Goal: Transaction & Acquisition: Book appointment/travel/reservation

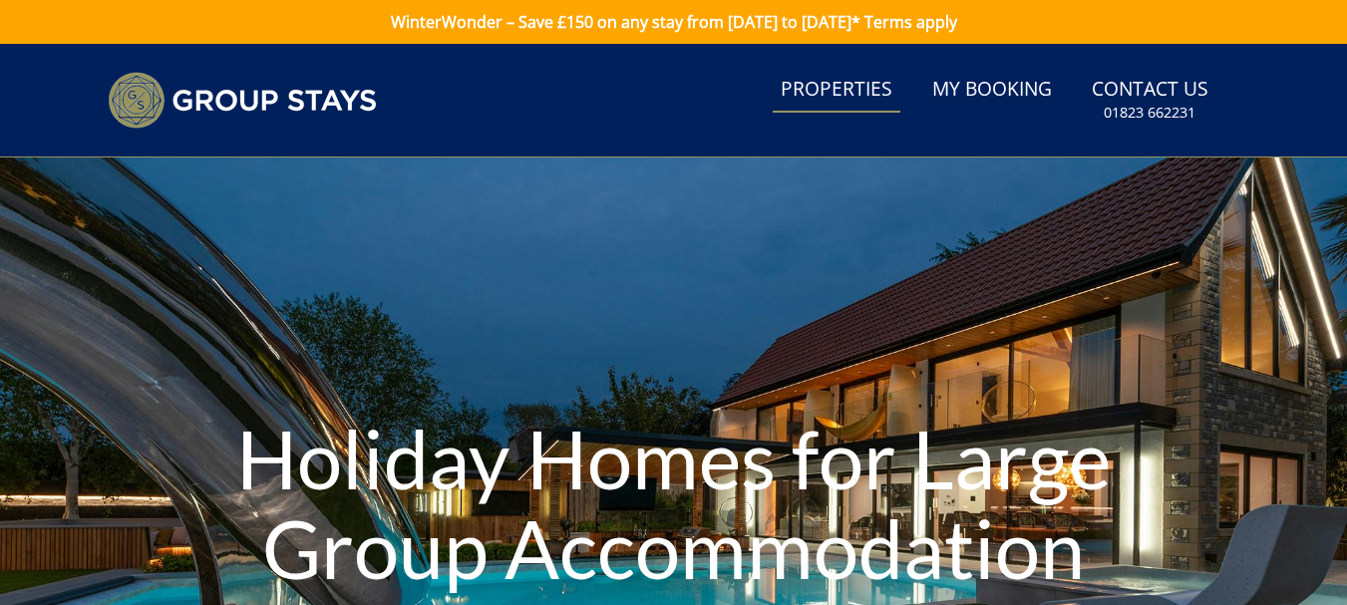
click at [853, 91] on link "Properties" at bounding box center [837, 90] width 128 height 45
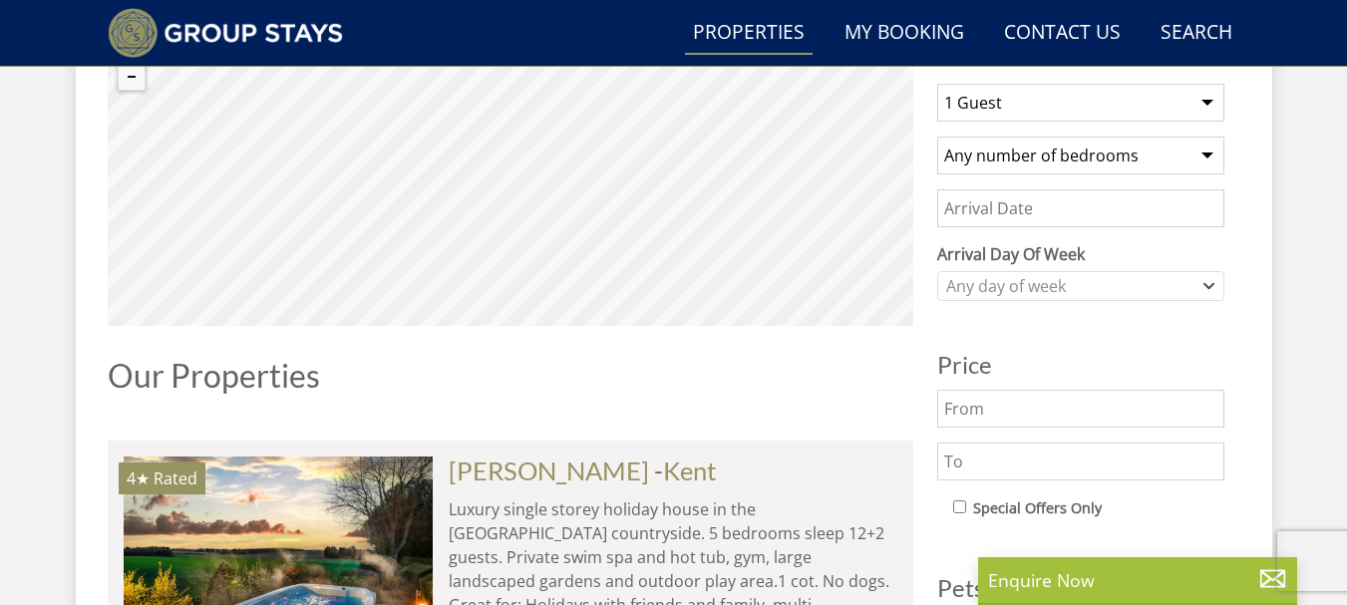
scroll to position [698, 0]
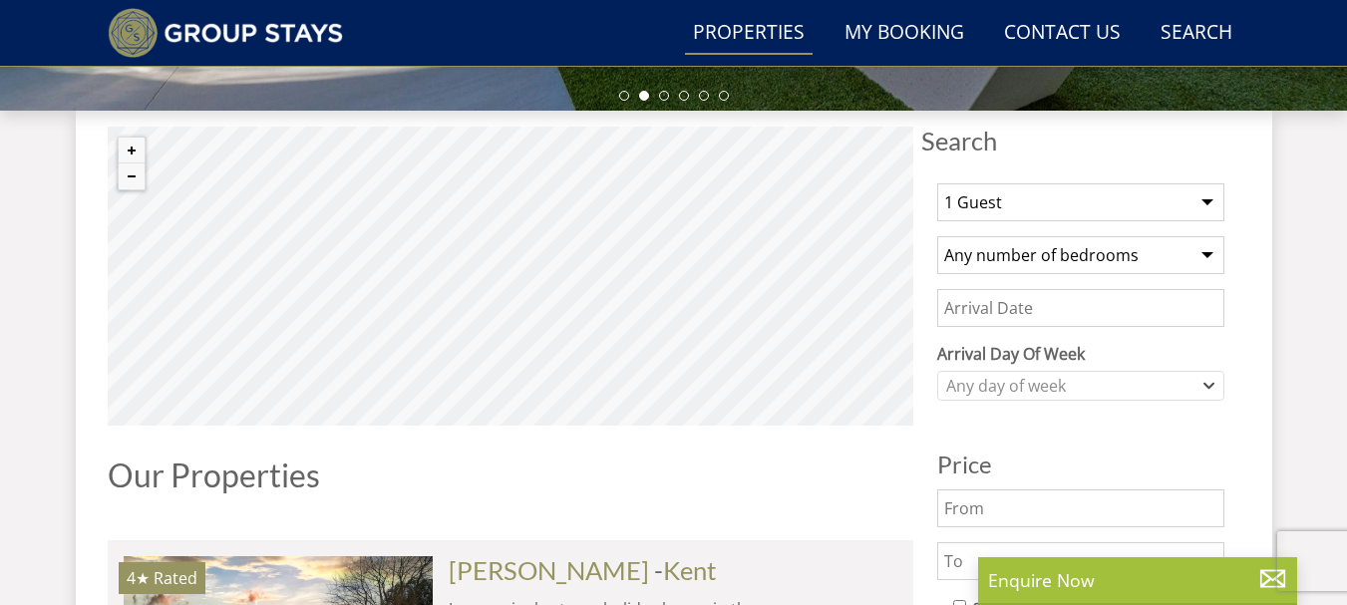
click at [1212, 202] on select "1 Guest 2 Guests 3 Guests 4 Guests 5 Guests 6 Guests 7 Guests 8 Guests 9 Guests…" at bounding box center [1080, 202] width 287 height 38
select select "21"
click at [937, 183] on select "1 Guest 2 Guests 3 Guests 4 Guests 5 Guests 6 Guests 7 Guests 8 Guests 9 Guests…" at bounding box center [1080, 202] width 287 height 38
click at [1186, 312] on input "Date" at bounding box center [1080, 308] width 287 height 38
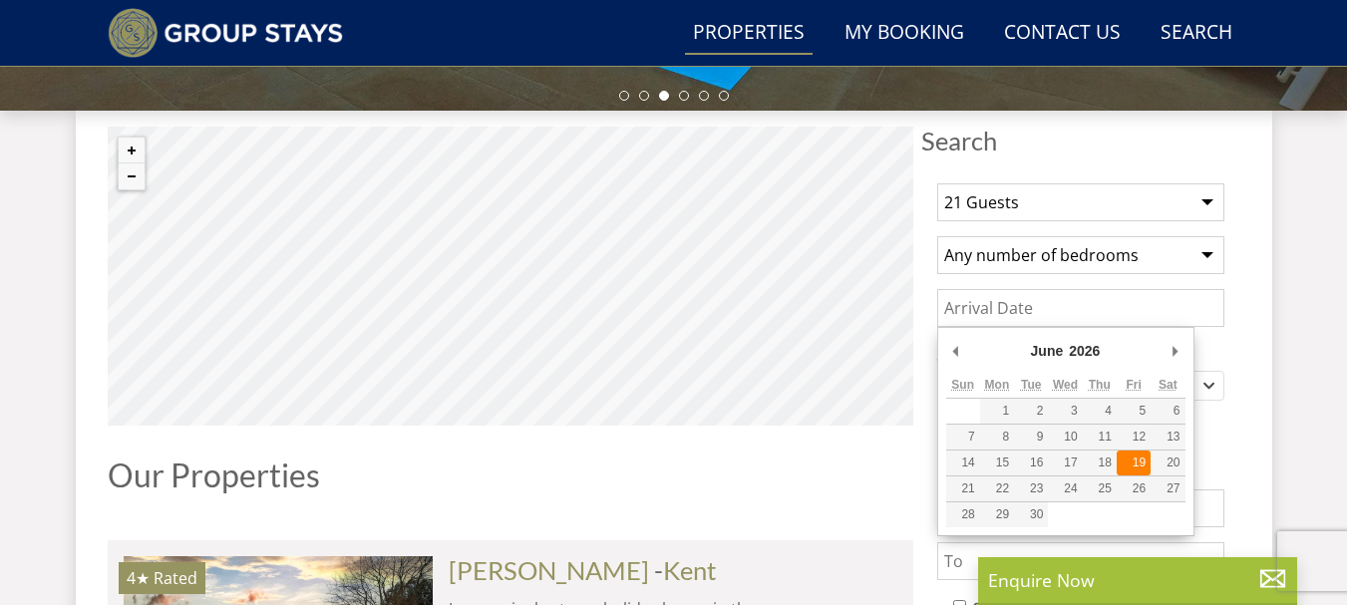
type input "[DATE]"
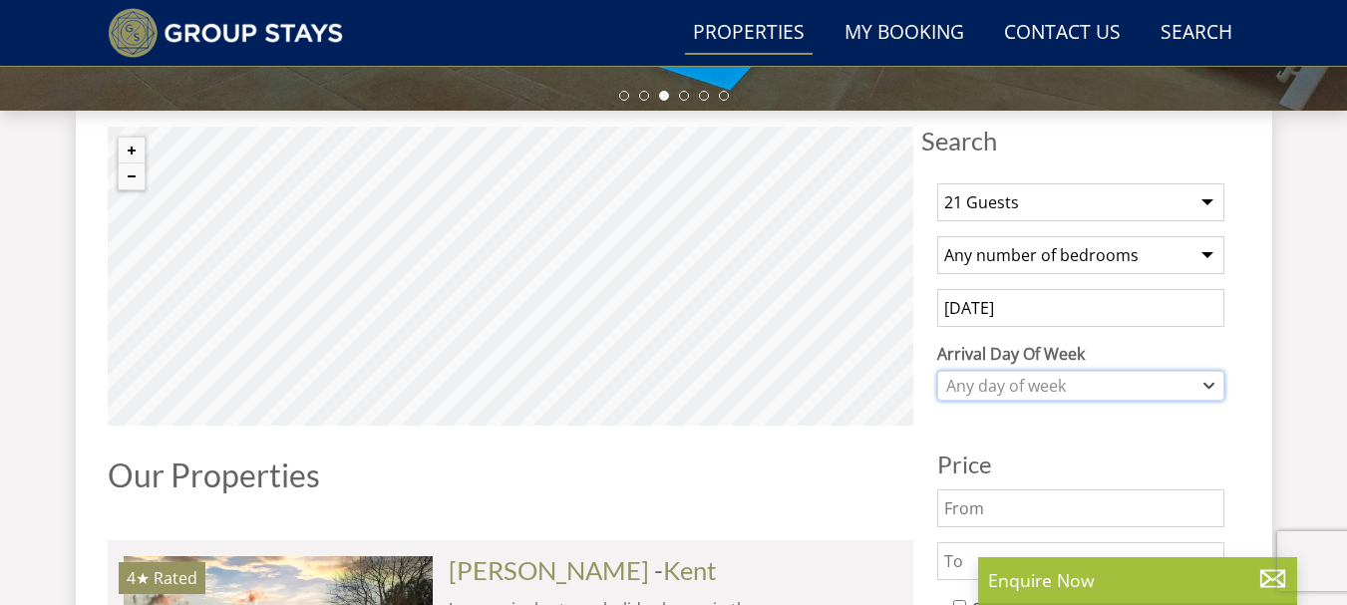
click at [1211, 384] on icon "Combobox" at bounding box center [1209, 386] width 11 height 12
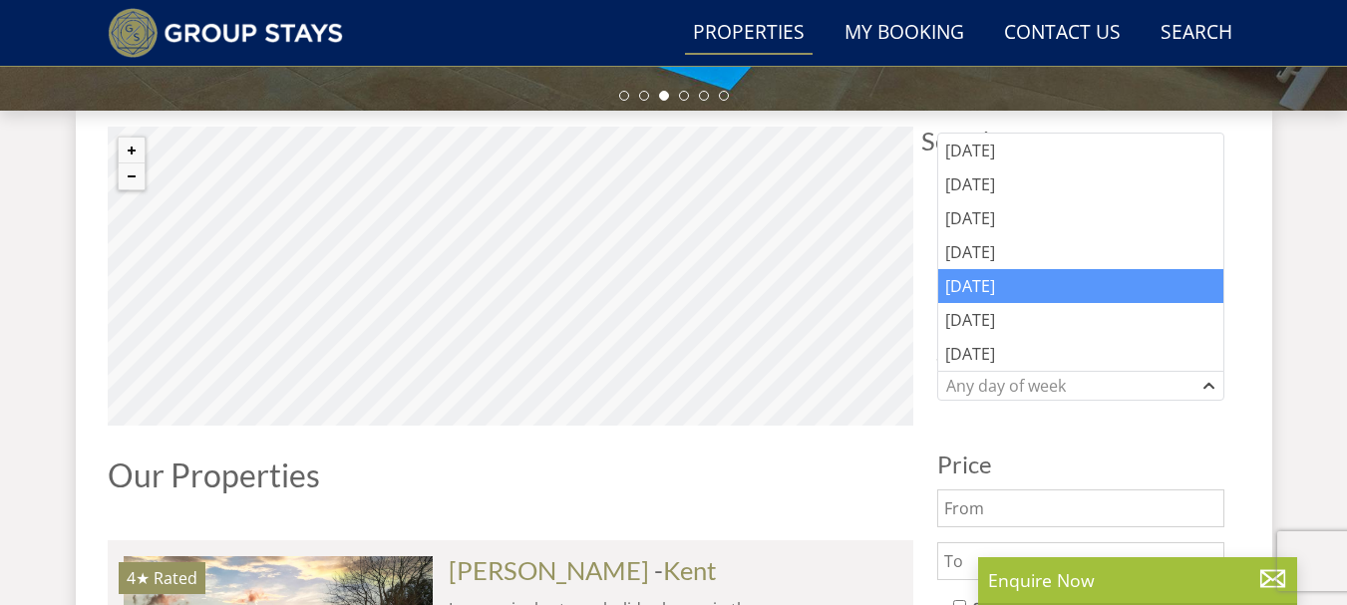
click at [1056, 299] on div "[DATE]" at bounding box center [1080, 286] width 285 height 34
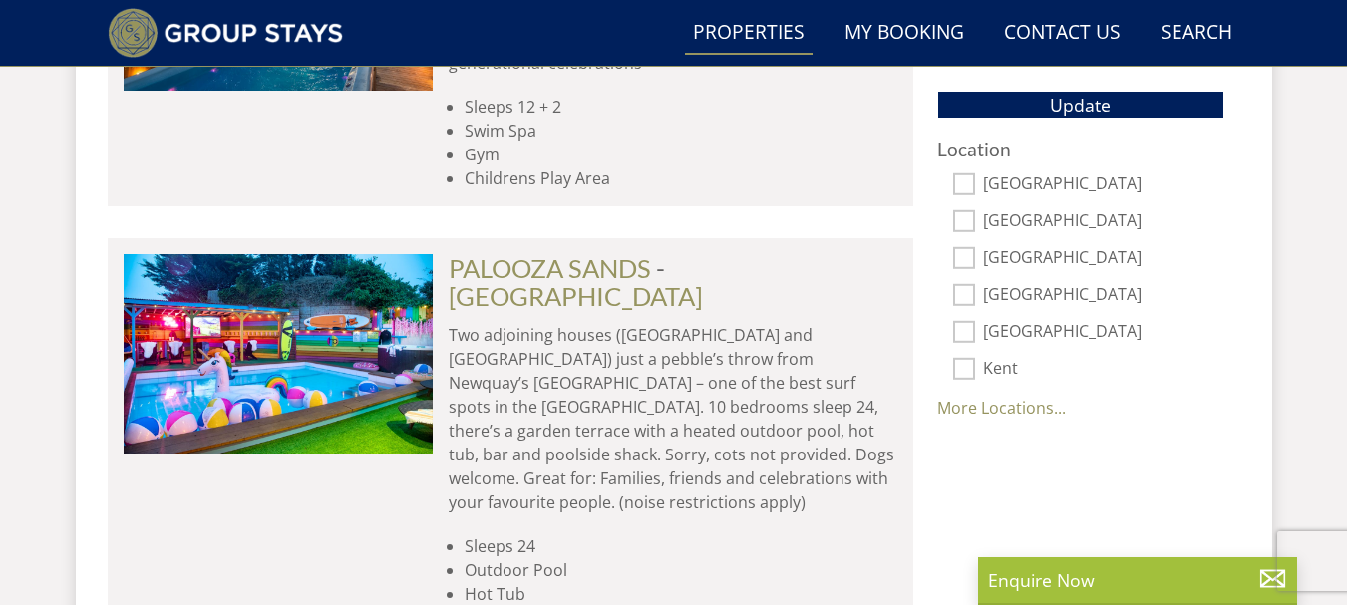
scroll to position [1396, 0]
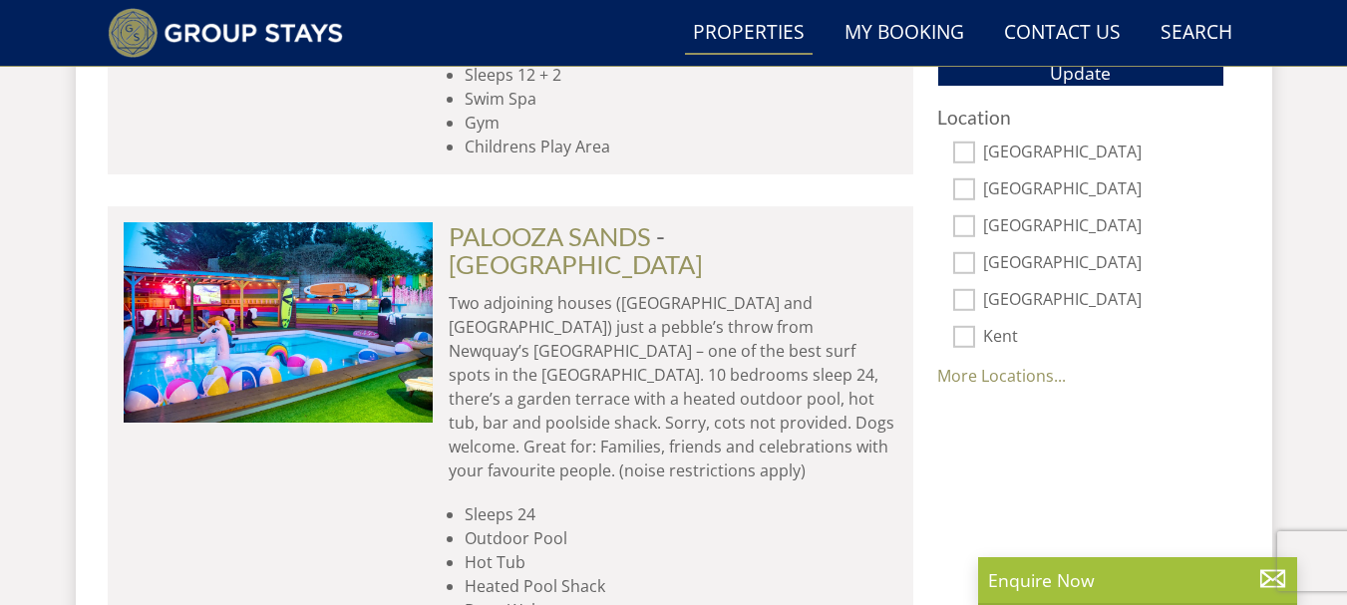
click at [967, 301] on input "[GEOGRAPHIC_DATA]" at bounding box center [964, 300] width 22 height 22
checkbox input "true"
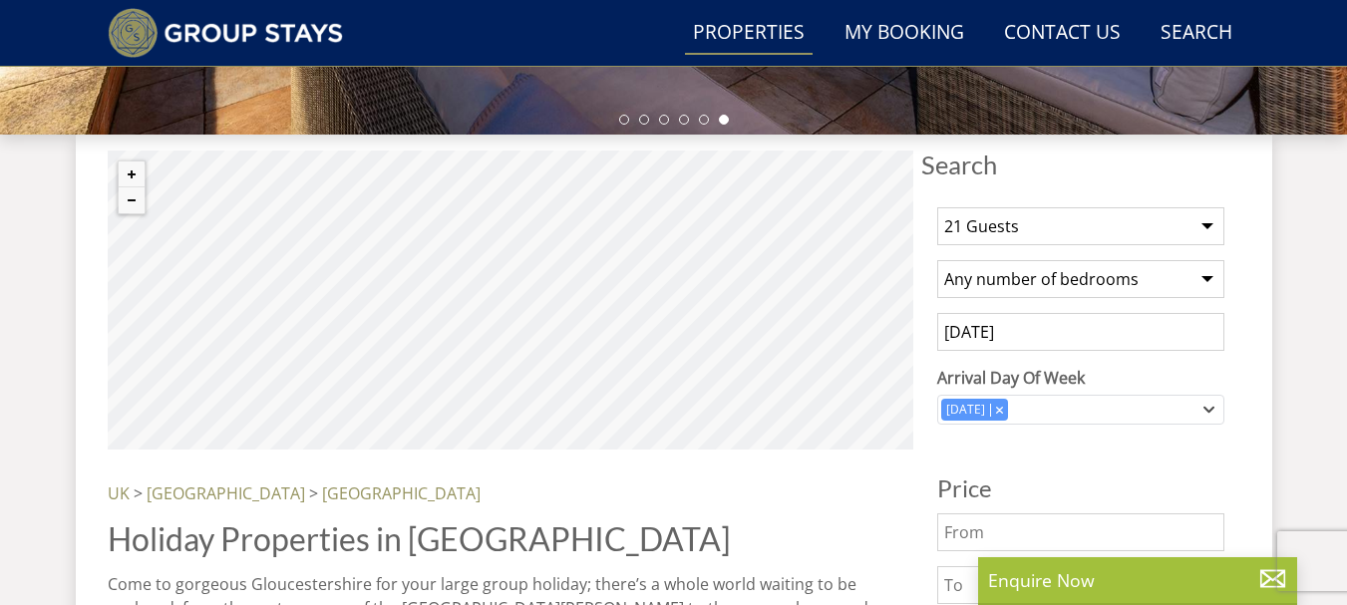
scroll to position [499, 0]
